Goal: Transaction & Acquisition: Subscribe to service/newsletter

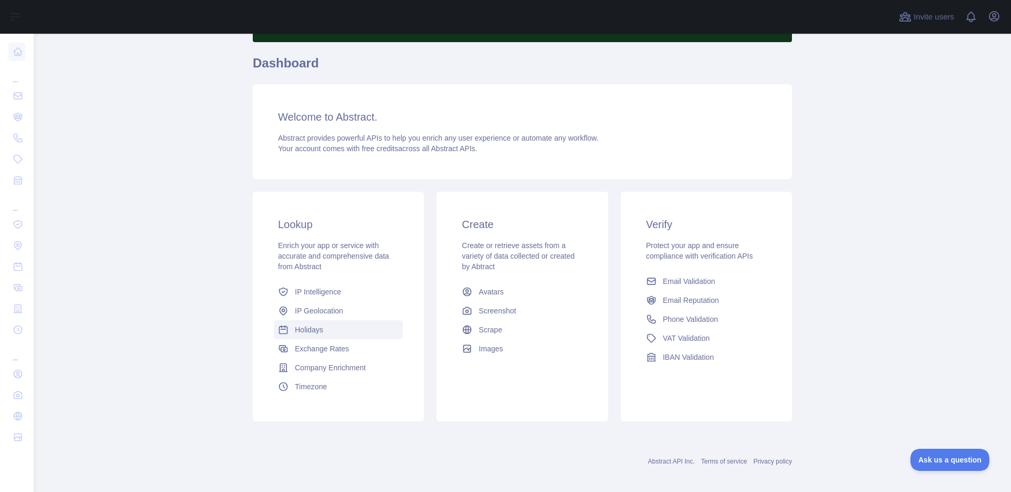
scroll to position [81, 0]
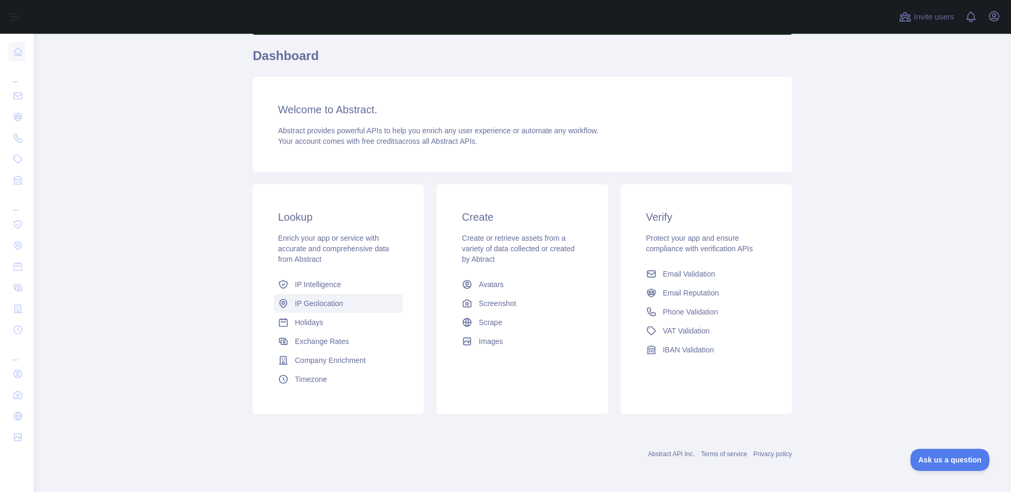
click at [331, 302] on span "IP Geolocation" at bounding box center [319, 303] width 48 height 11
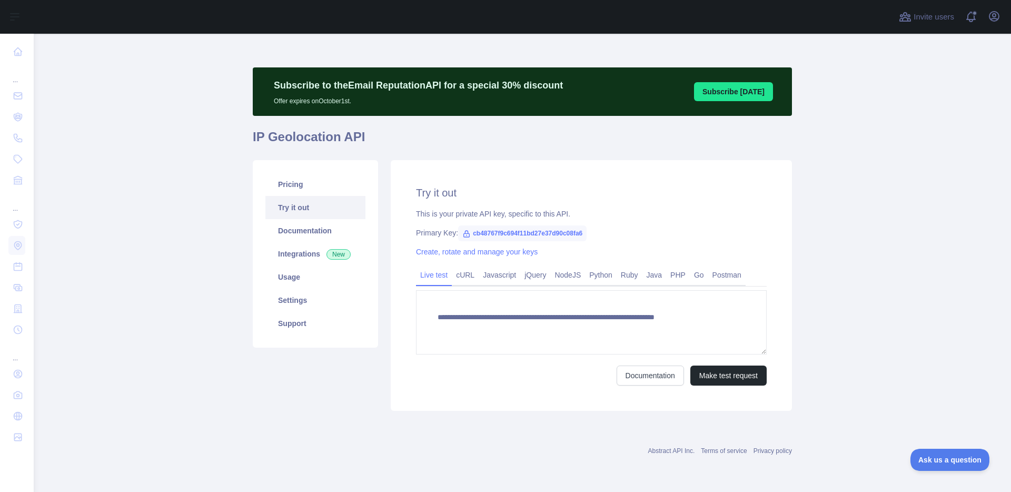
type textarea "**********"
click at [299, 280] on link "Usage" at bounding box center [315, 276] width 100 height 23
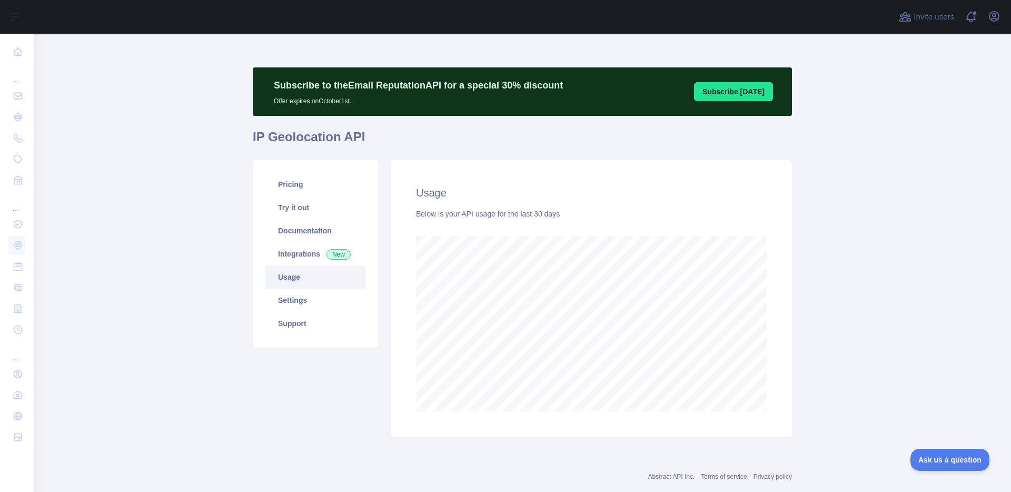
scroll to position [458, 969]
click at [285, 181] on link "Pricing" at bounding box center [315, 184] width 100 height 23
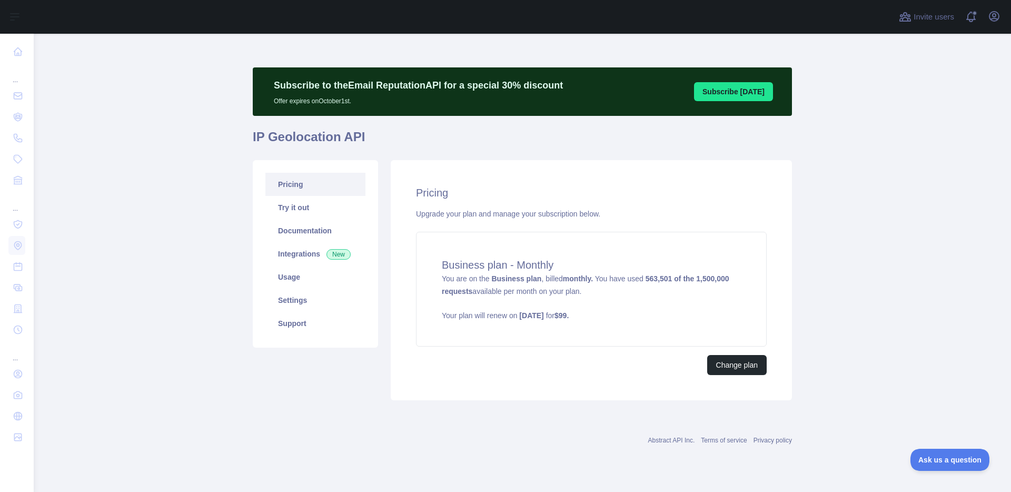
drag, startPoint x: 936, startPoint y: 224, endPoint x: 973, endPoint y: 207, distance: 40.0
click at [939, 223] on main "Subscribe to the Email Reputation API for a special 30 % discount Offer expires…" at bounding box center [522, 263] width 977 height 458
click at [885, 121] on main "Subscribe to the Email Reputation API for a special 30 % discount Offer expires…" at bounding box center [522, 263] width 977 height 458
click at [876, 248] on main "Subscribe to the Email Reputation API for a special 30 % discount Offer expires…" at bounding box center [522, 263] width 977 height 458
